Goal: Information Seeking & Learning: Learn about a topic

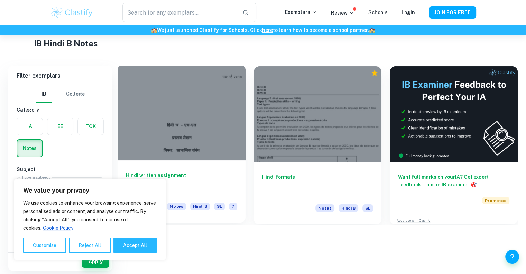
scroll to position [35, 0]
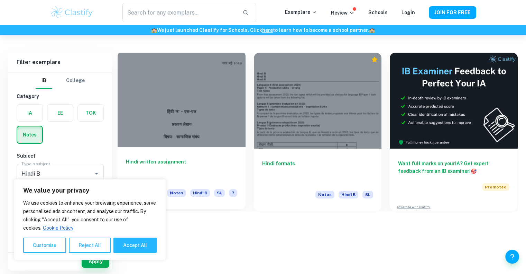
click at [196, 137] on div at bounding box center [182, 99] width 128 height 96
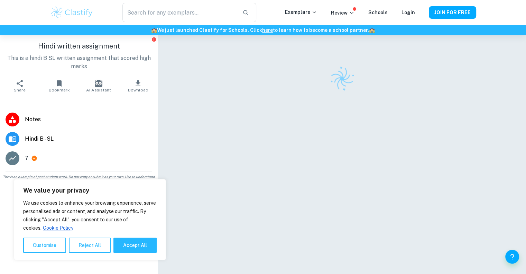
scroll to position [35, 0]
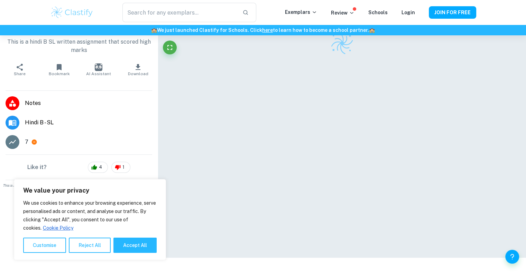
click at [49, 126] on span "Hindi B - SL" at bounding box center [88, 122] width 127 height 8
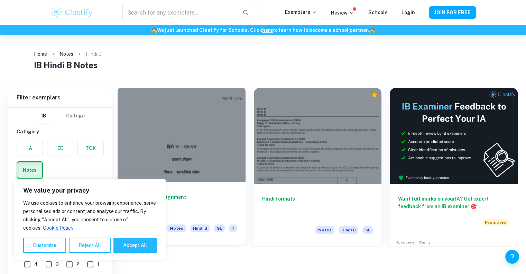
scroll to position [35, 0]
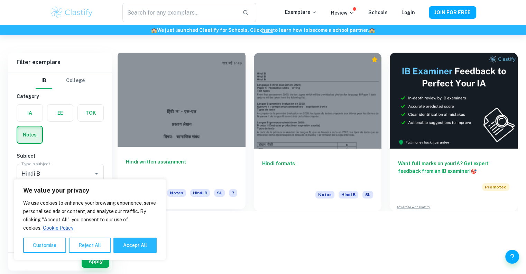
click at [217, 153] on div "Hindi written assignment Notes Hindi B SL 7" at bounding box center [182, 178] width 128 height 62
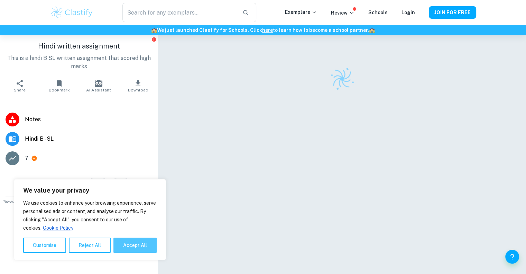
click at [146, 243] on button "Accept All" at bounding box center [134, 244] width 43 height 15
checkbox input "true"
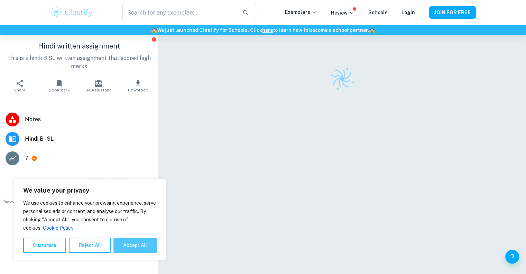
checkbox input "true"
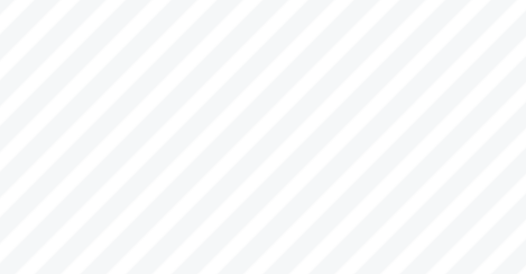
scroll to position [181, 0]
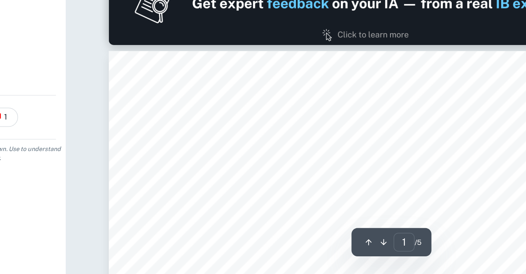
type input "2"
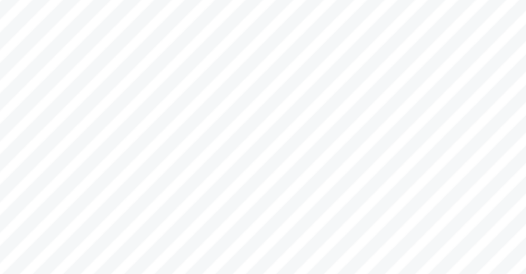
scroll to position [448, 0]
